Goal: Task Accomplishment & Management: Complete application form

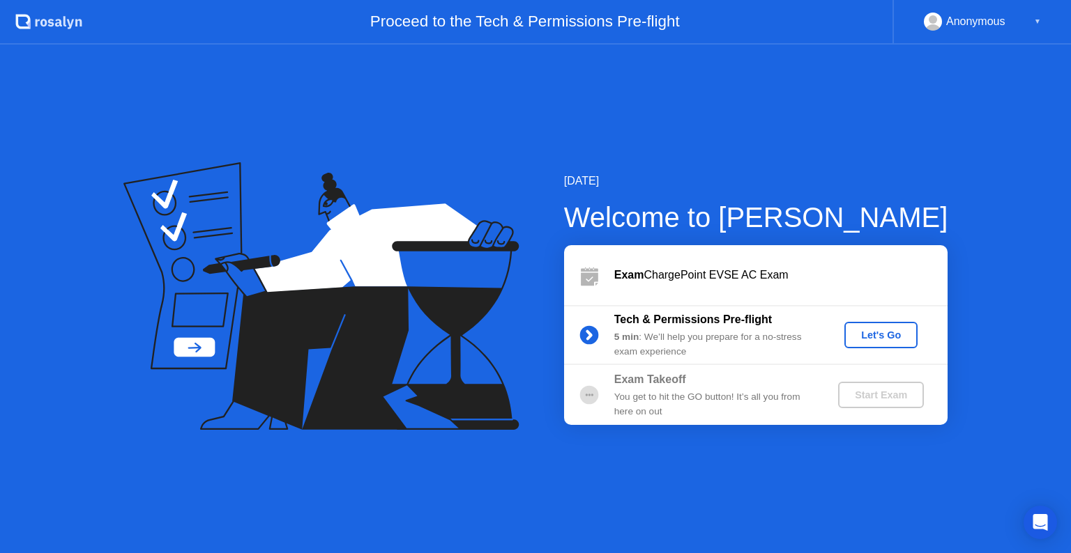
click at [866, 330] on div "Let's Go" at bounding box center [881, 335] width 62 height 11
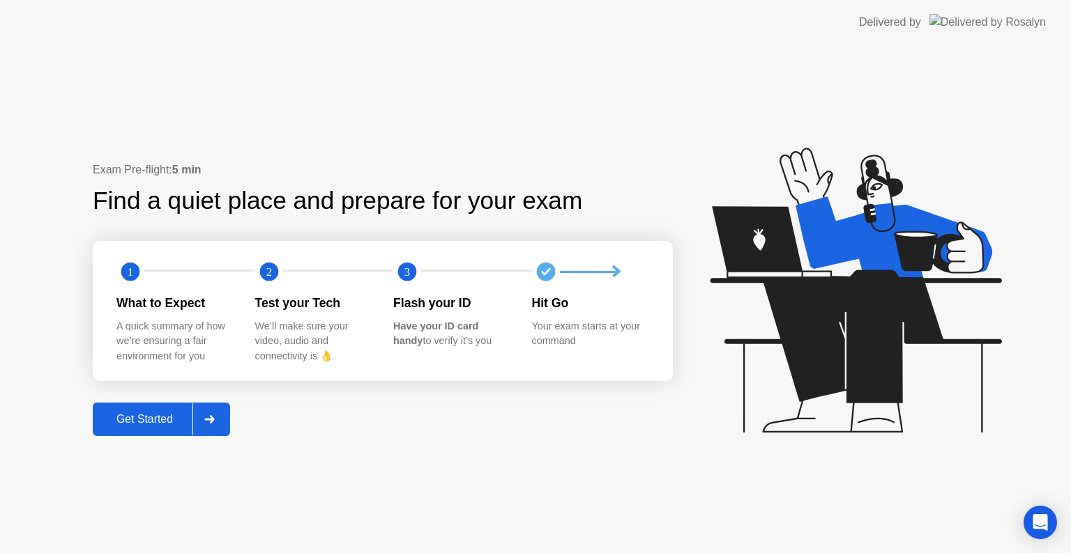
click at [210, 420] on icon at bounding box center [209, 419] width 10 height 8
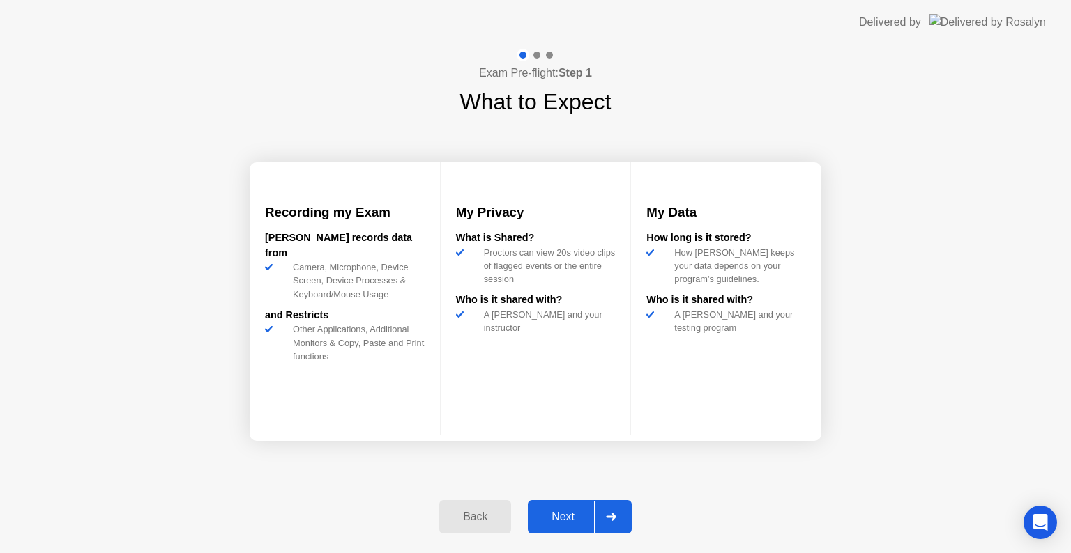
click at [599, 510] on div at bounding box center [610, 517] width 33 height 32
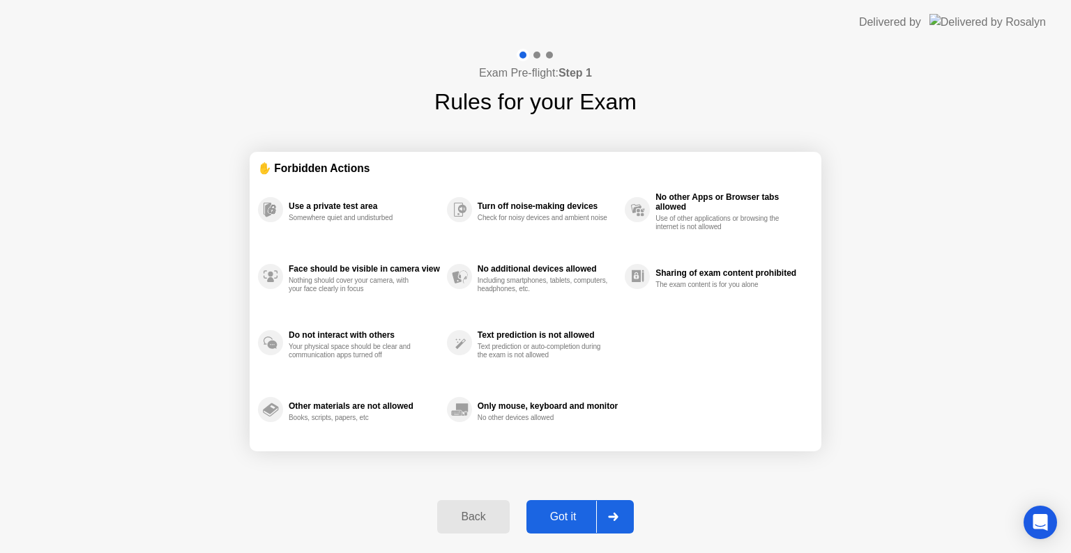
click at [599, 516] on div at bounding box center [612, 517] width 33 height 32
select select "**********"
select select "*******"
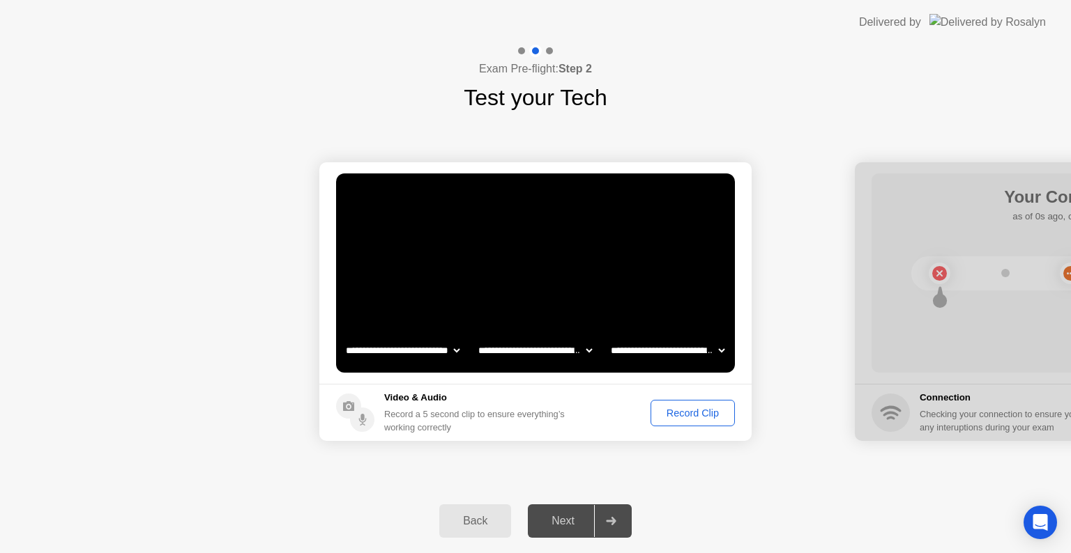
click at [693, 414] on div "Record Clip" at bounding box center [692, 413] width 75 height 11
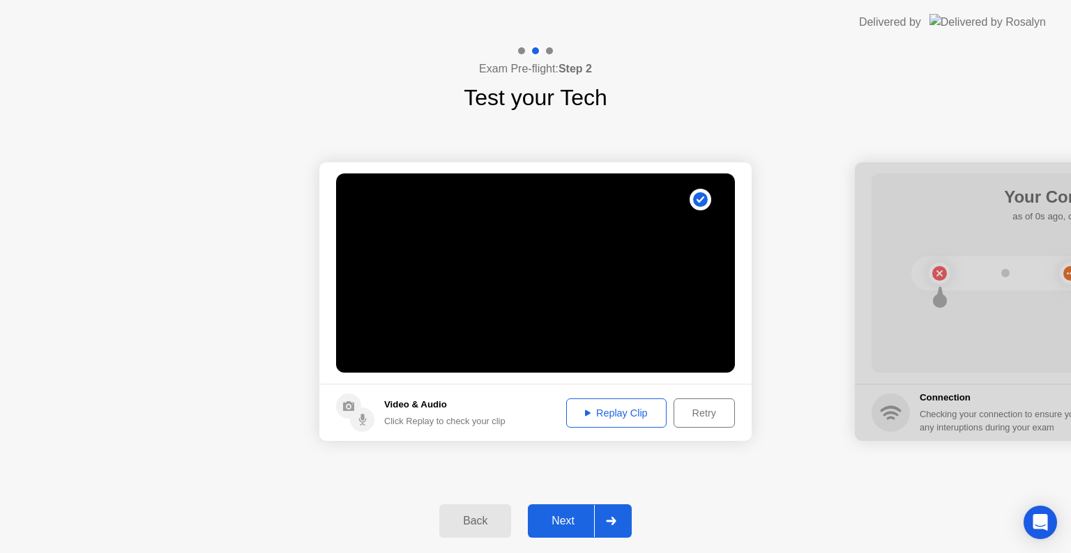
click at [616, 523] on icon at bounding box center [611, 521] width 10 height 8
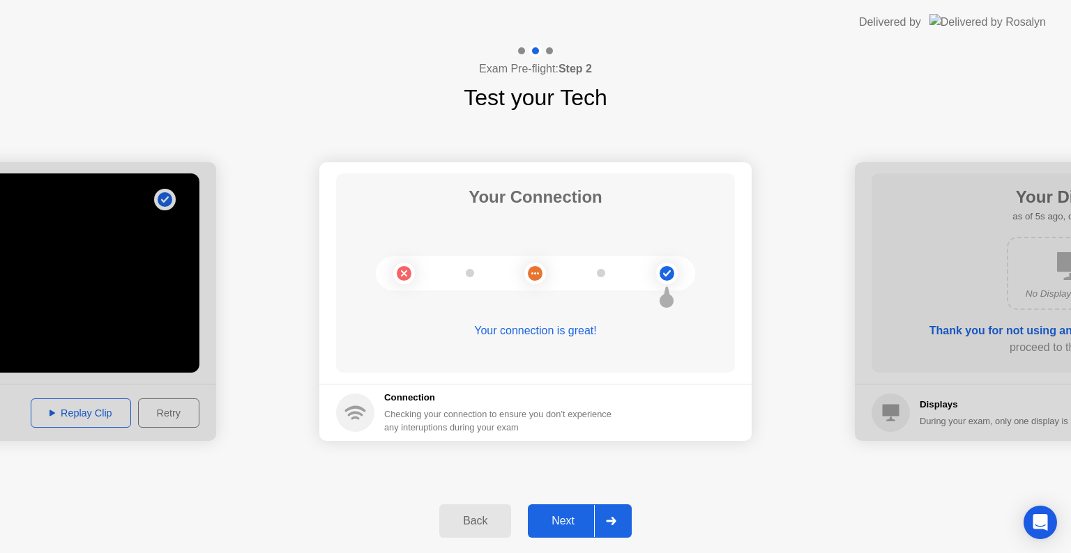
click at [604, 529] on div at bounding box center [610, 521] width 33 height 32
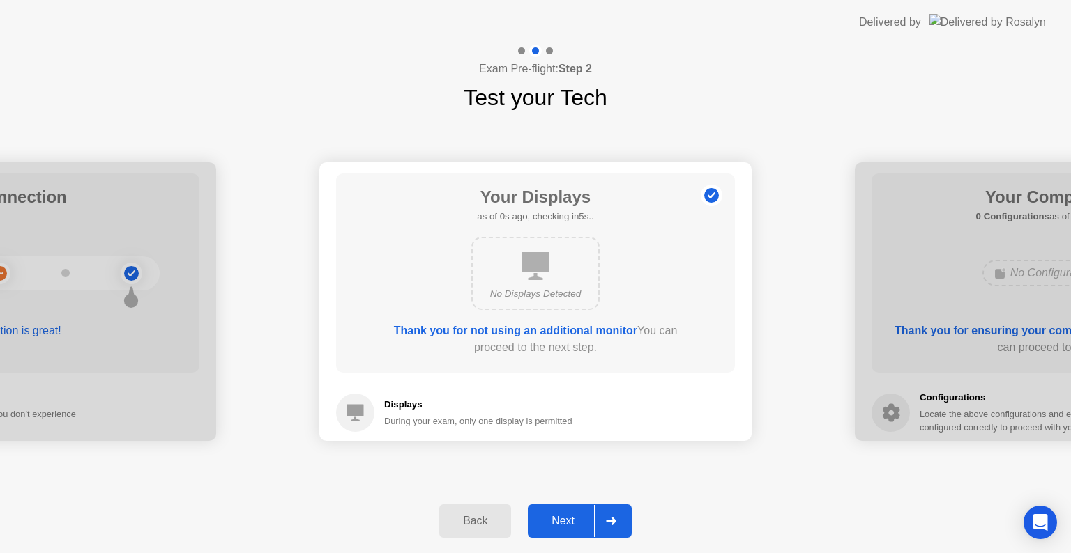
click at [605, 528] on div at bounding box center [610, 521] width 33 height 32
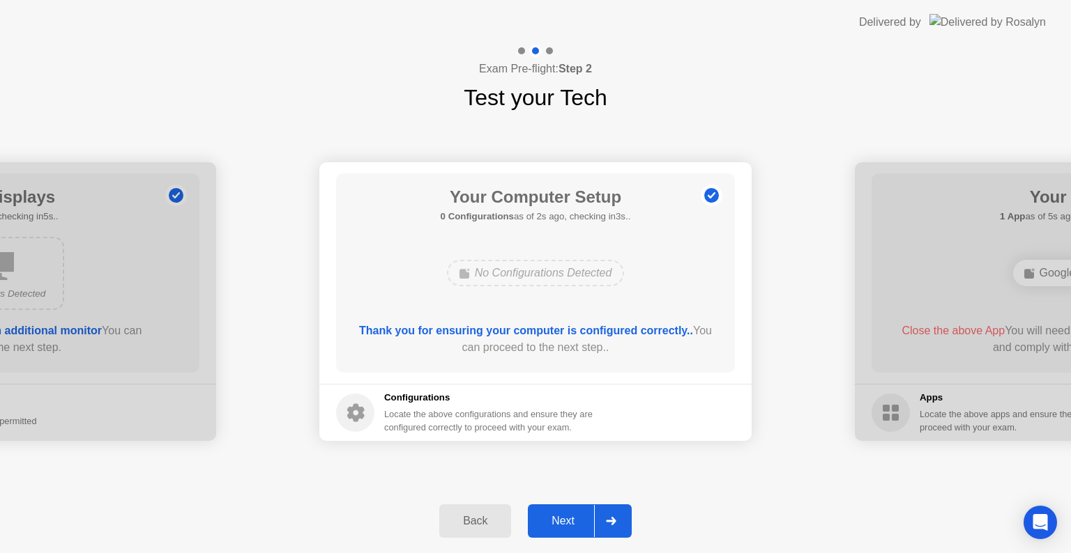
click at [605, 528] on div at bounding box center [610, 521] width 33 height 32
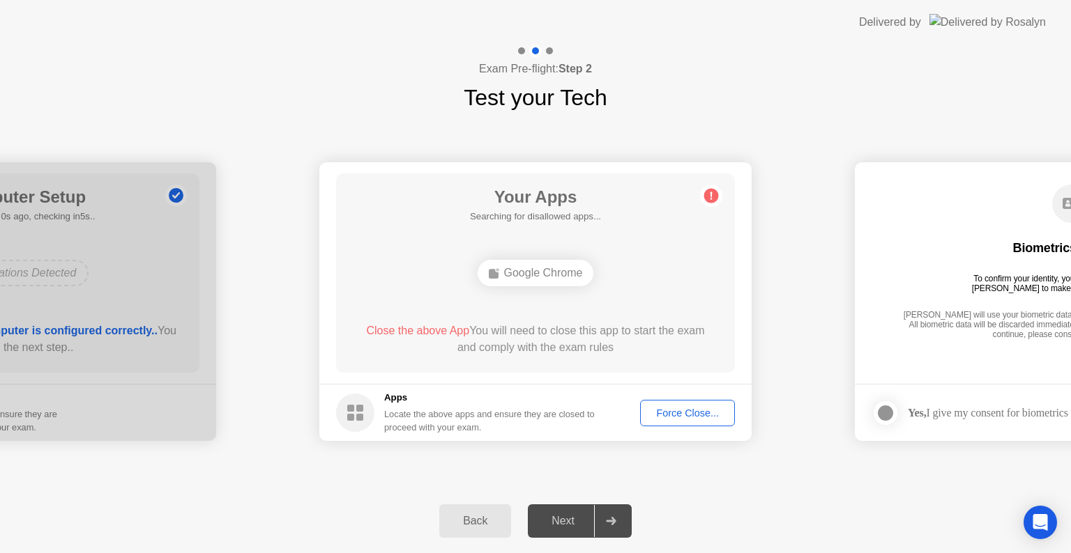
click at [702, 422] on button "Force Close..." at bounding box center [687, 413] width 95 height 26
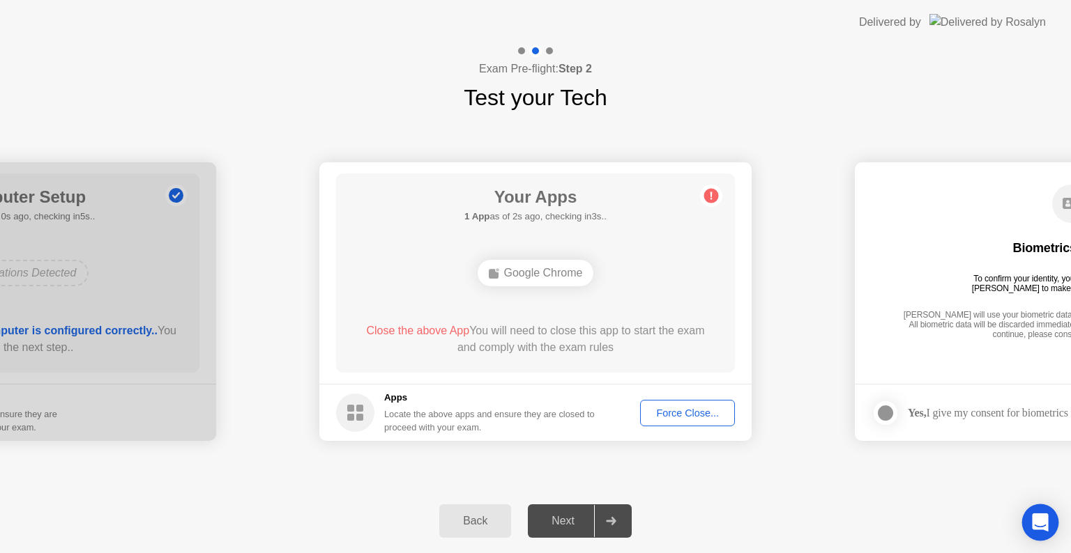
click at [1036, 523] on icon "Open Intercom Messenger" at bounding box center [1040, 523] width 16 height 18
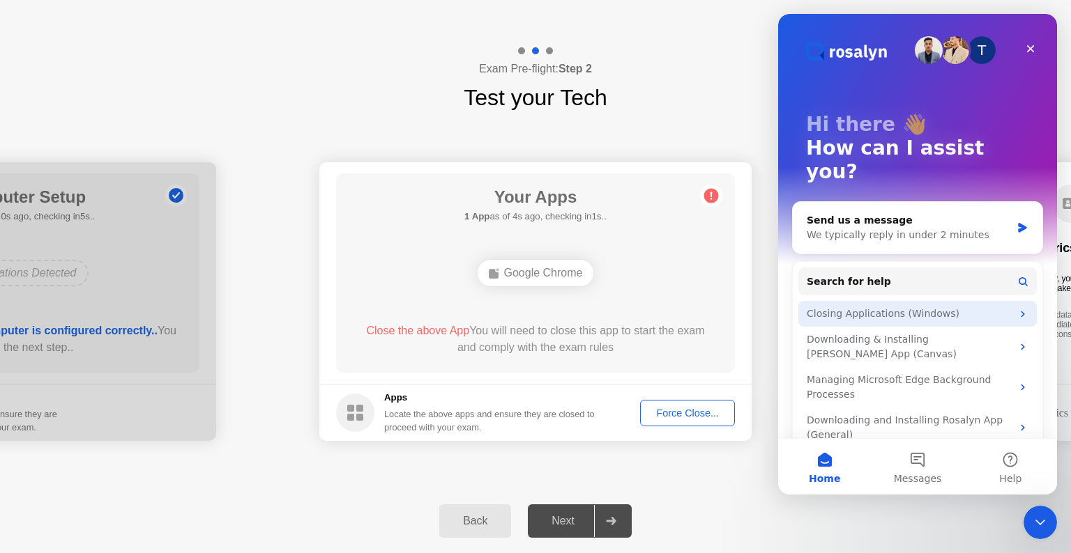
click at [917, 307] on div "Closing Applications (Windows)" at bounding box center [908, 314] width 205 height 15
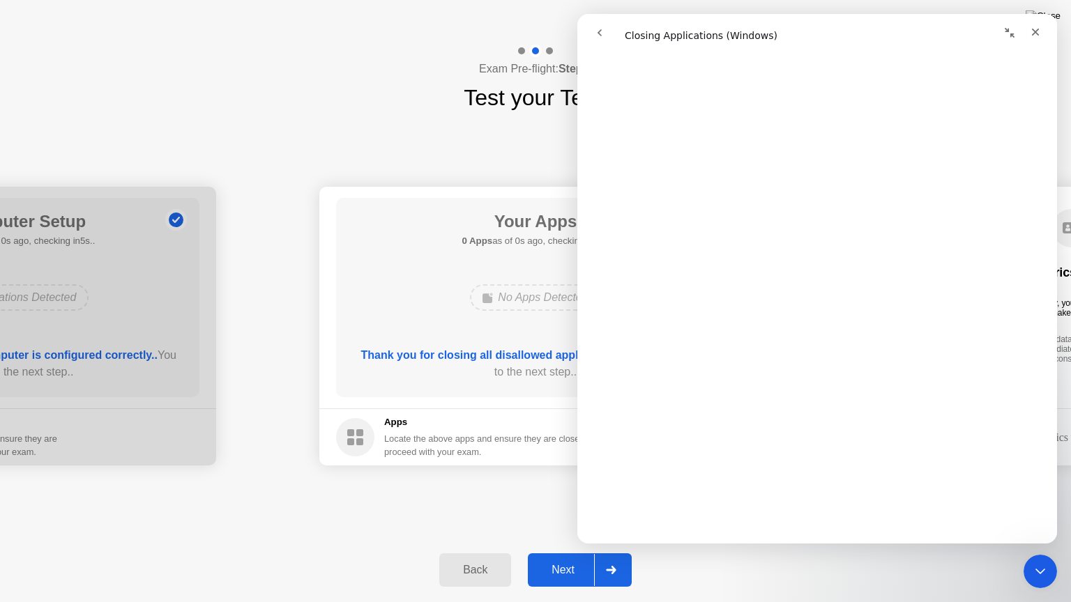
scroll to position [1115, 0]
click at [421, 276] on div "Your Apps 0 Apps as of 1s ago, checking in4s.. No Apps Detected Thank you for c…" at bounding box center [535, 297] width 399 height 199
click at [1034, 553] on icon "Close Intercom Messenger" at bounding box center [1037, 569] width 17 height 17
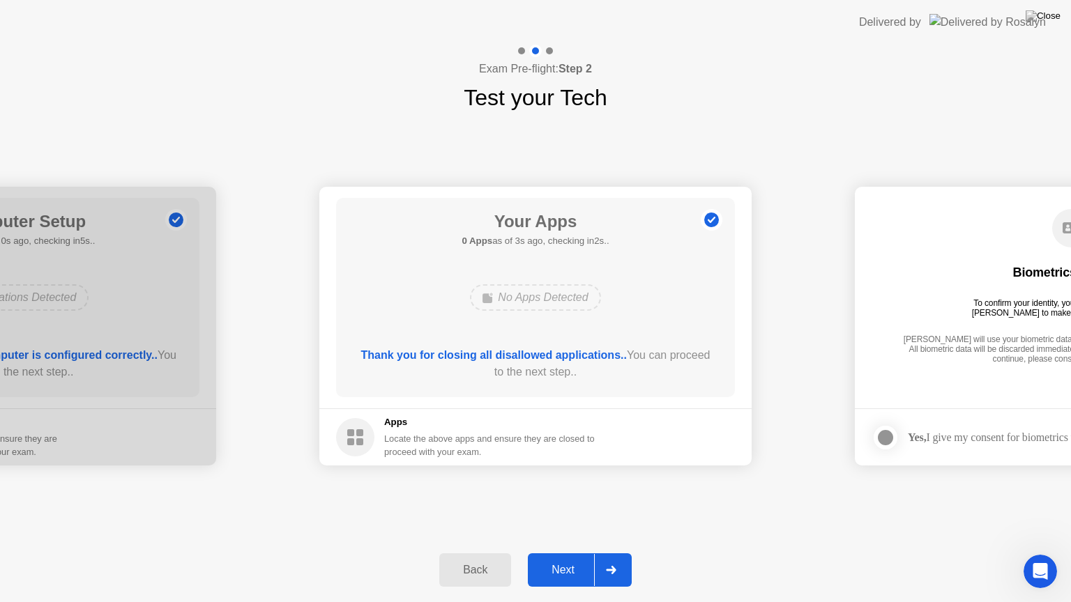
scroll to position [0, 0]
click at [617, 553] on div at bounding box center [610, 570] width 33 height 32
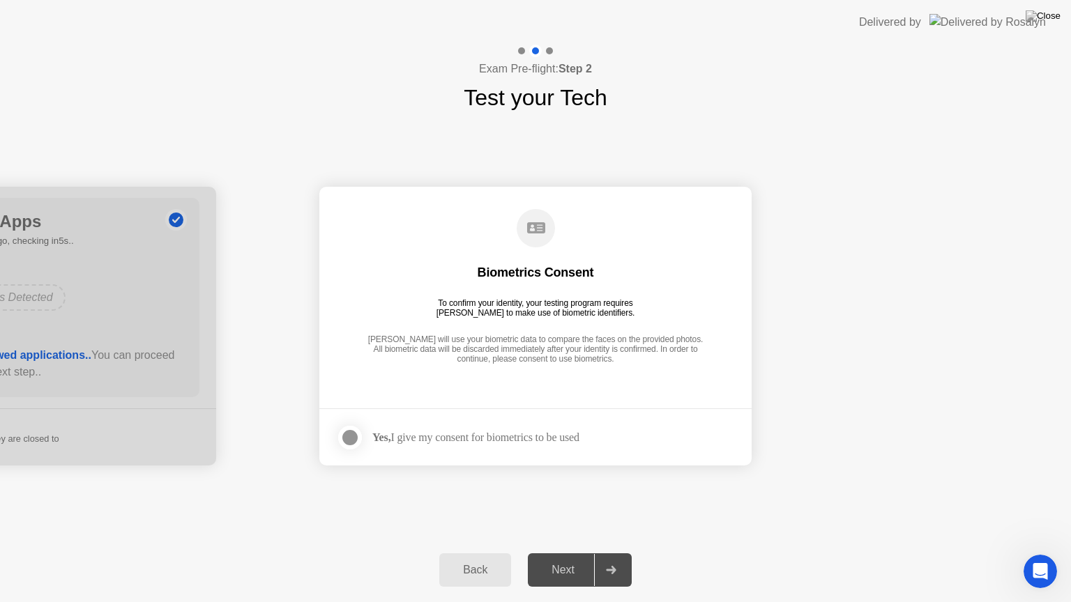
click at [346, 432] on div at bounding box center [350, 437] width 17 height 17
click at [612, 553] on icon at bounding box center [611, 570] width 10 height 8
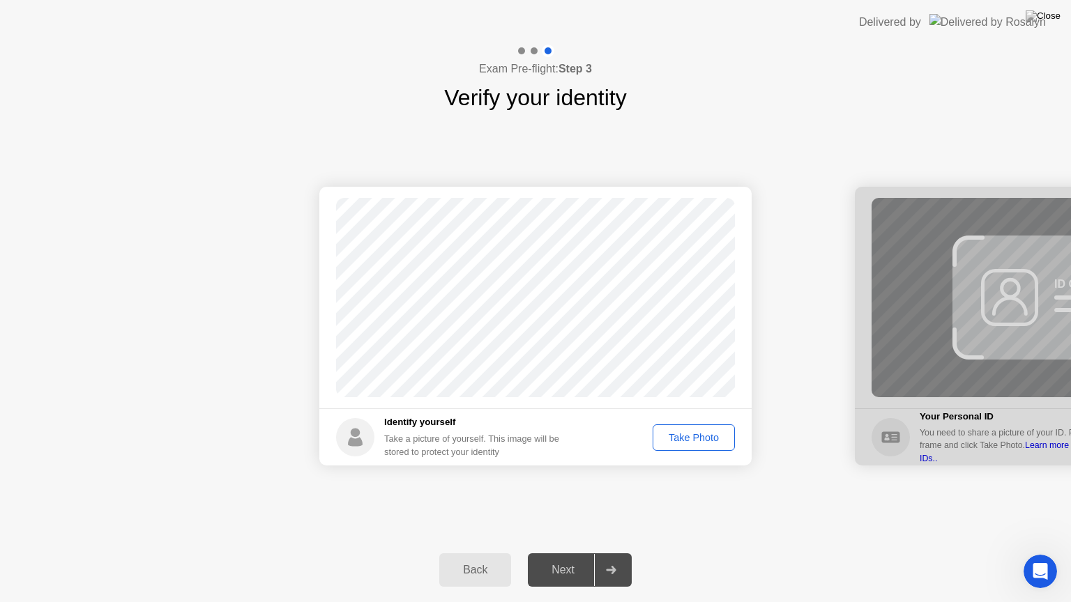
click at [672, 438] on div "Take Photo" at bounding box center [693, 437] width 72 height 11
click at [613, 553] on div at bounding box center [610, 570] width 33 height 32
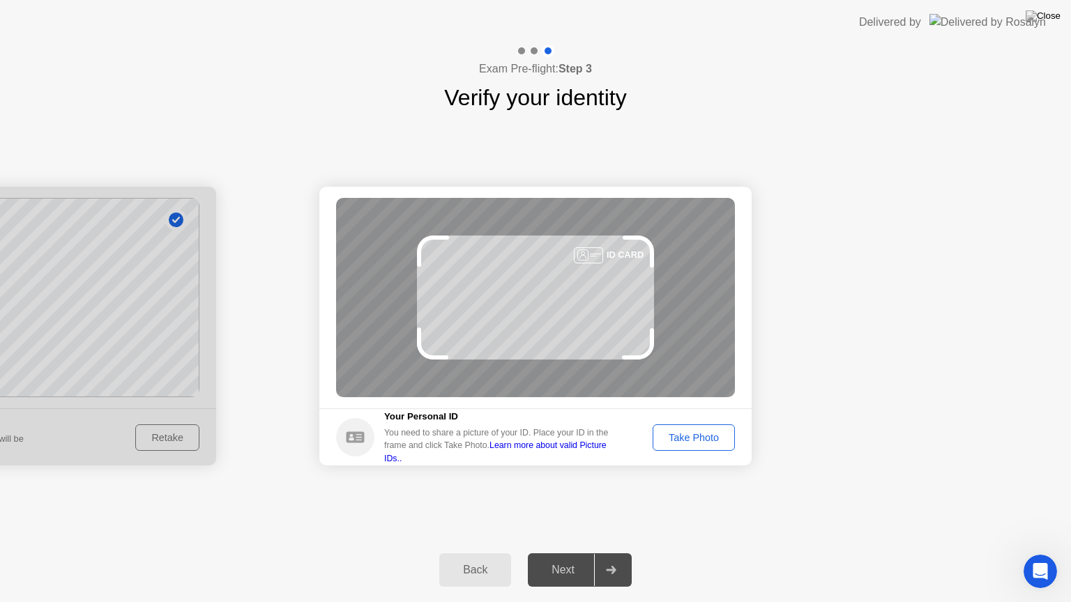
click at [708, 434] on div "Take Photo" at bounding box center [693, 437] width 72 height 11
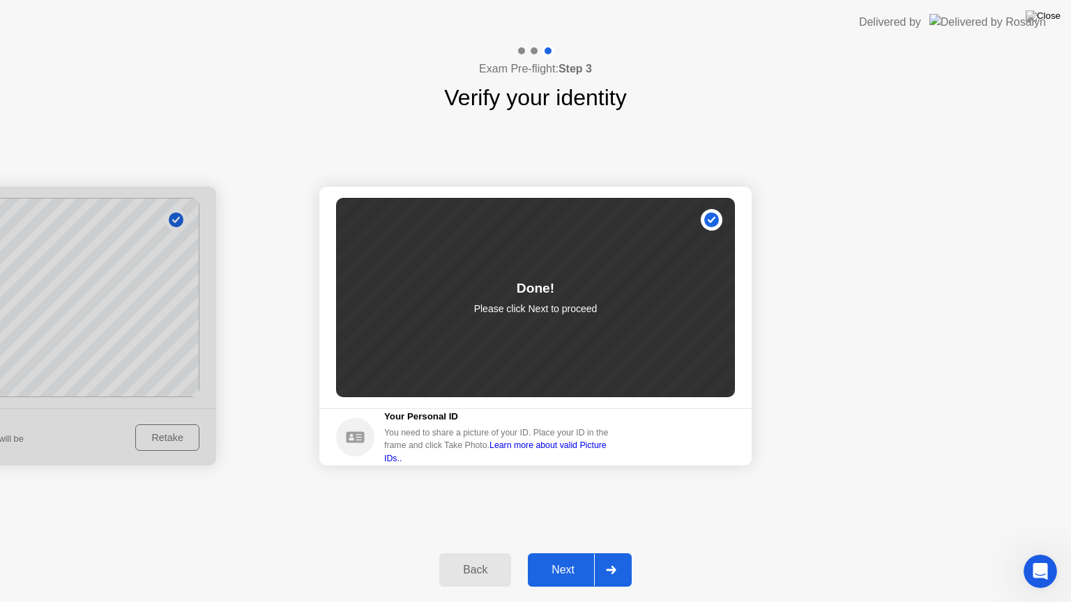
click at [607, 553] on icon at bounding box center [611, 570] width 10 height 8
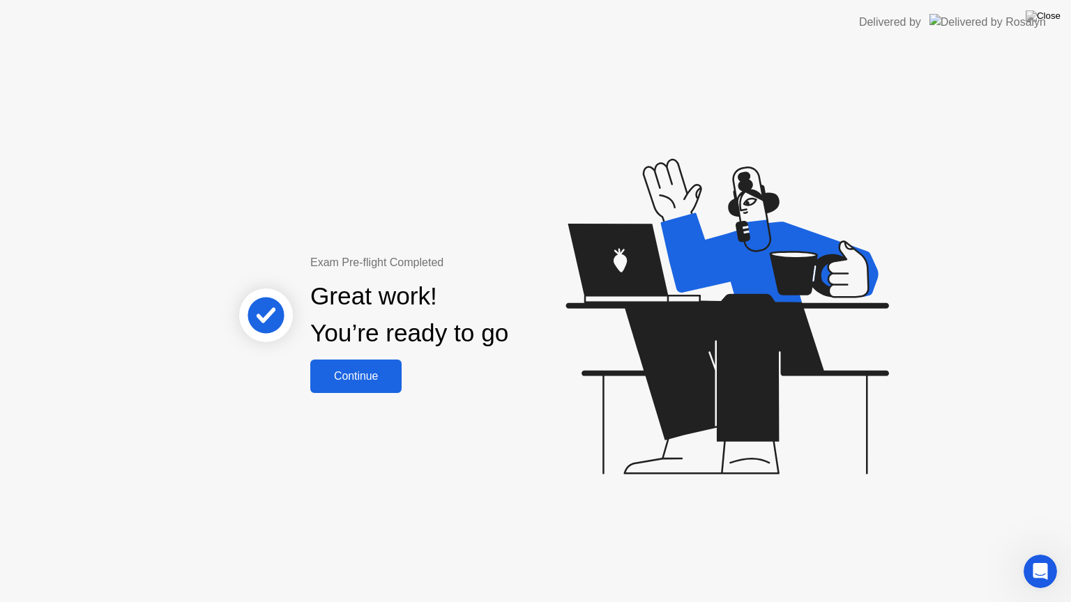
click at [388, 358] on div "Great work! You’re ready to go" at bounding box center [410, 315] width 376 height 89
click at [388, 360] on button "Continue" at bounding box center [355, 376] width 91 height 33
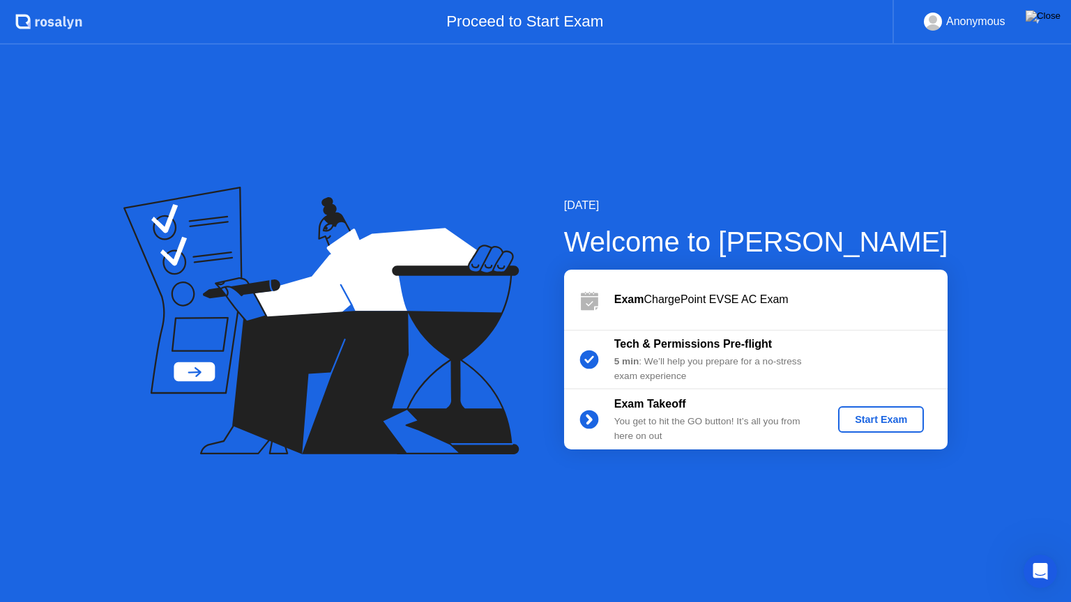
click at [914, 421] on div "Start Exam" at bounding box center [880, 419] width 75 height 11
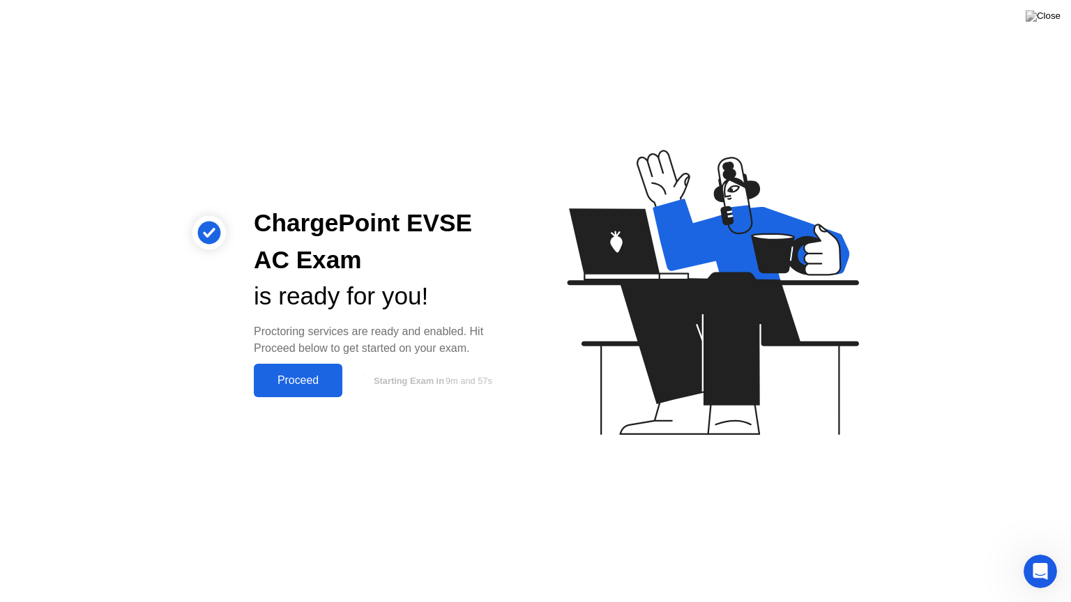
click at [316, 366] on button "Proceed" at bounding box center [298, 380] width 89 height 33
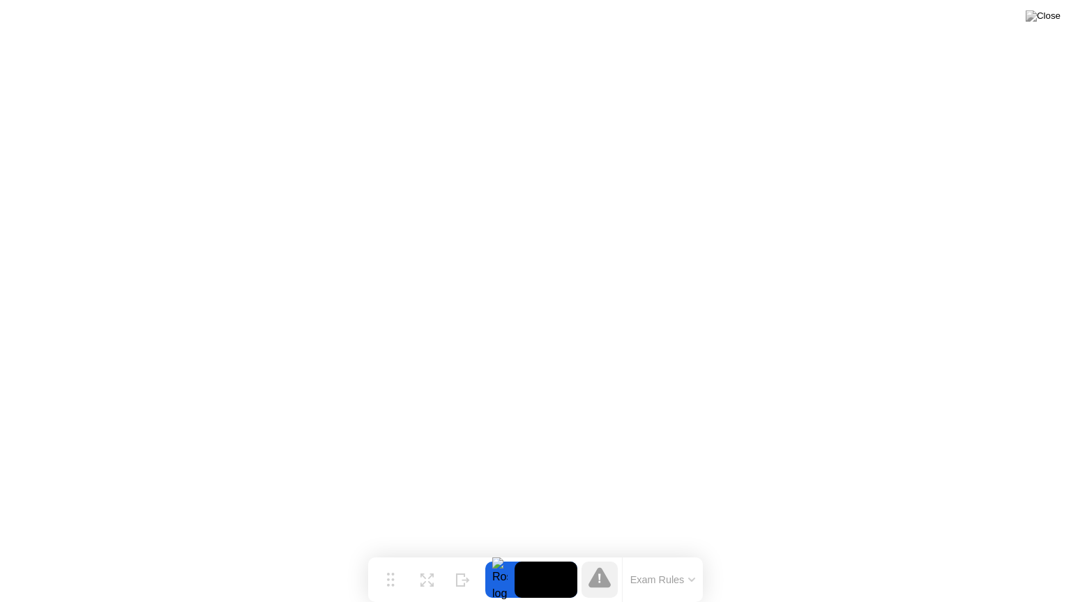
click at [680, 553] on button "Exam Rules" at bounding box center [663, 580] width 74 height 13
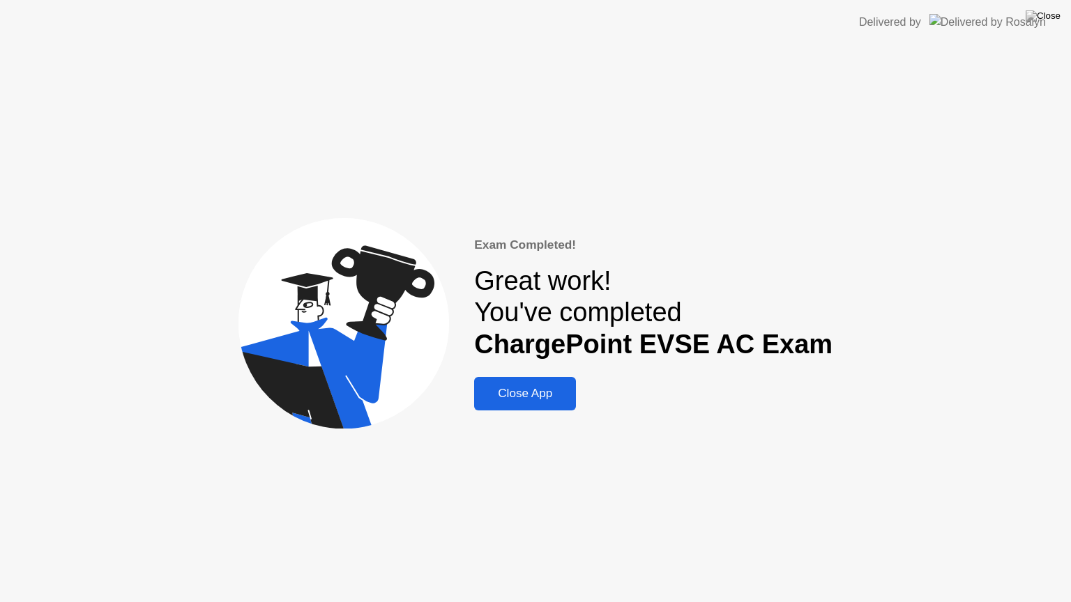
click at [535, 393] on div "Close App" at bounding box center [524, 394] width 93 height 14
